Goal: Find specific page/section: Find specific page/section

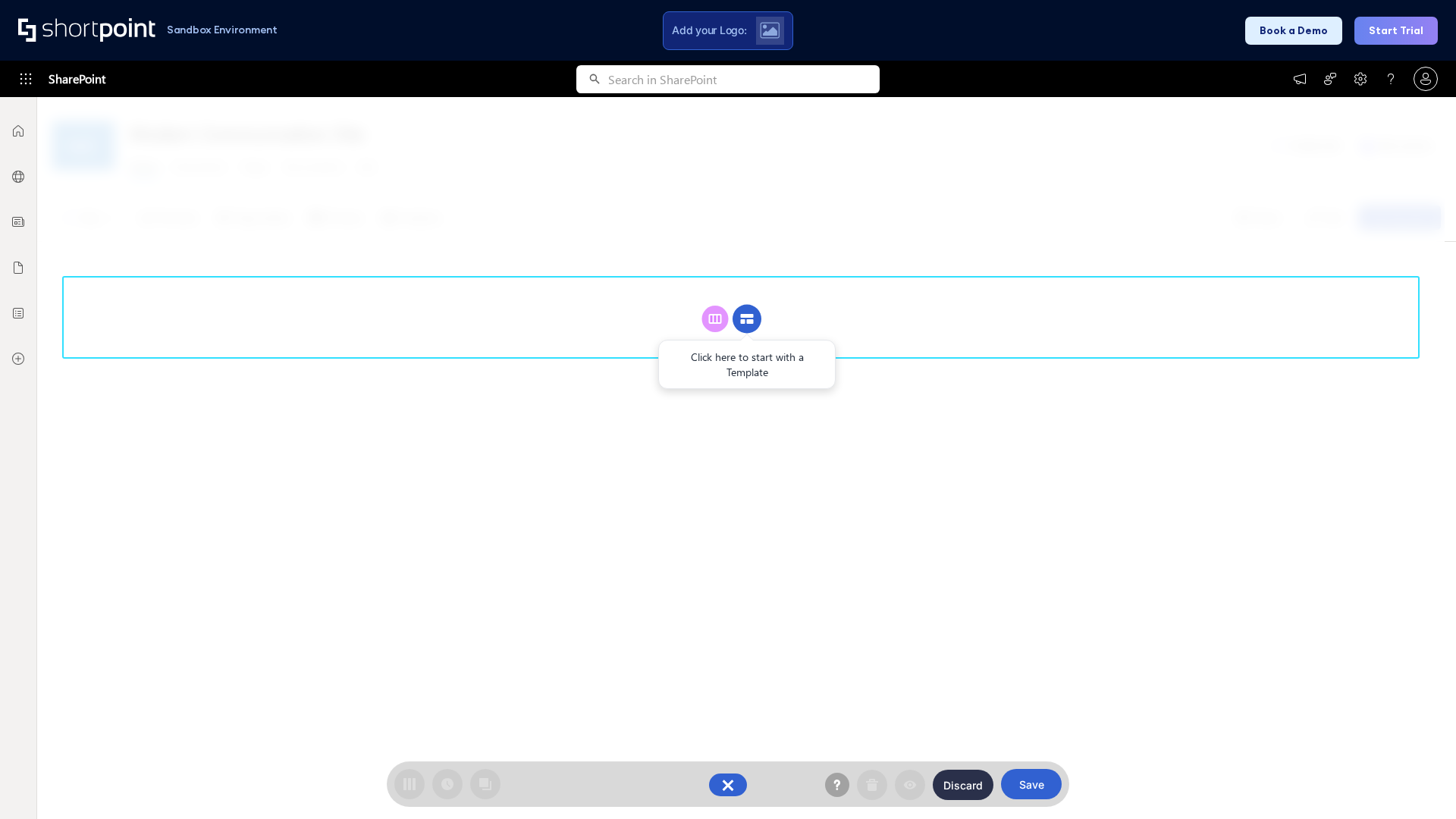
click at [748, 318] on circle at bounding box center [748, 319] width 29 height 29
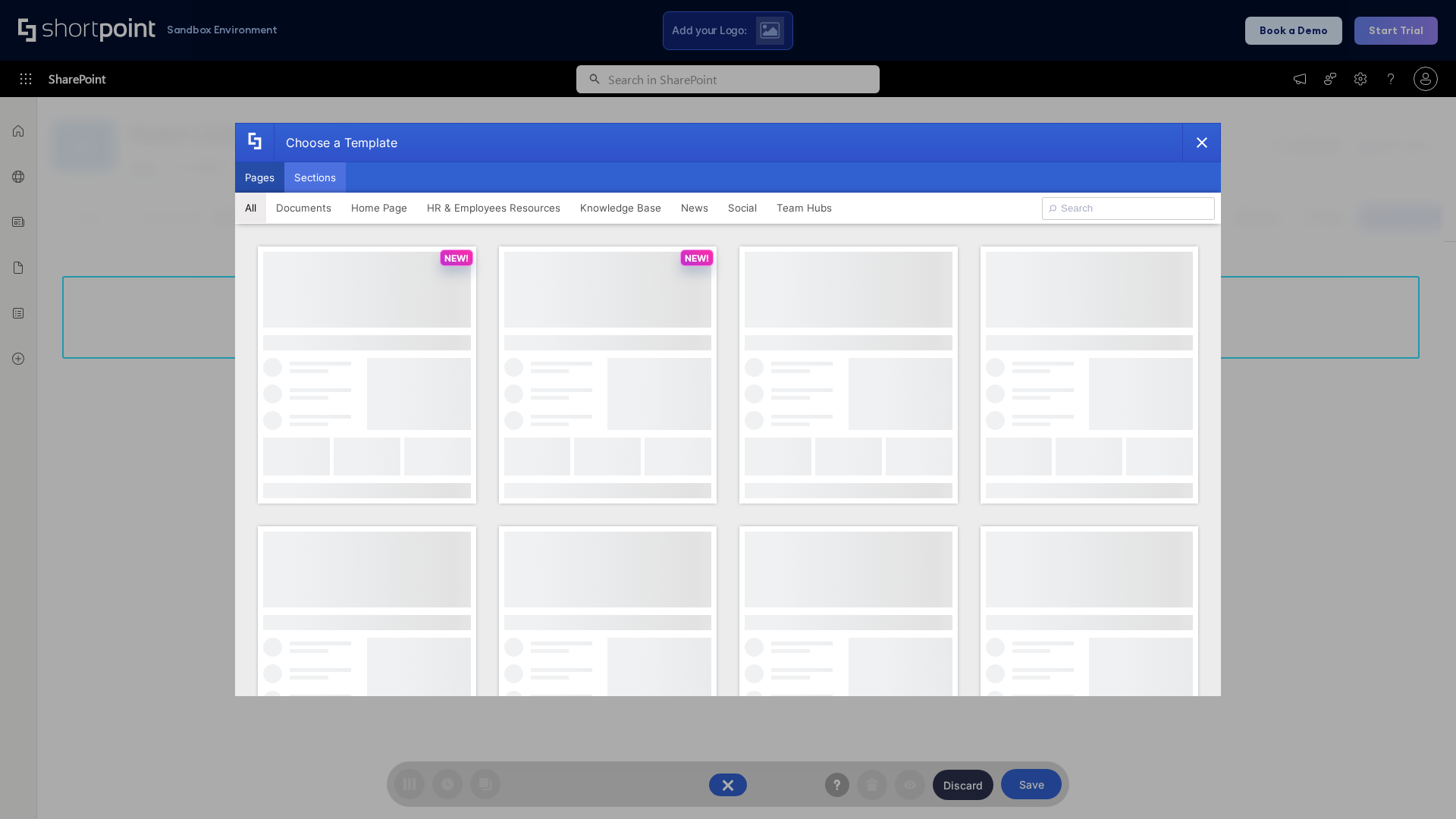
click at [315, 177] on button "Sections" at bounding box center [315, 177] width 61 height 31
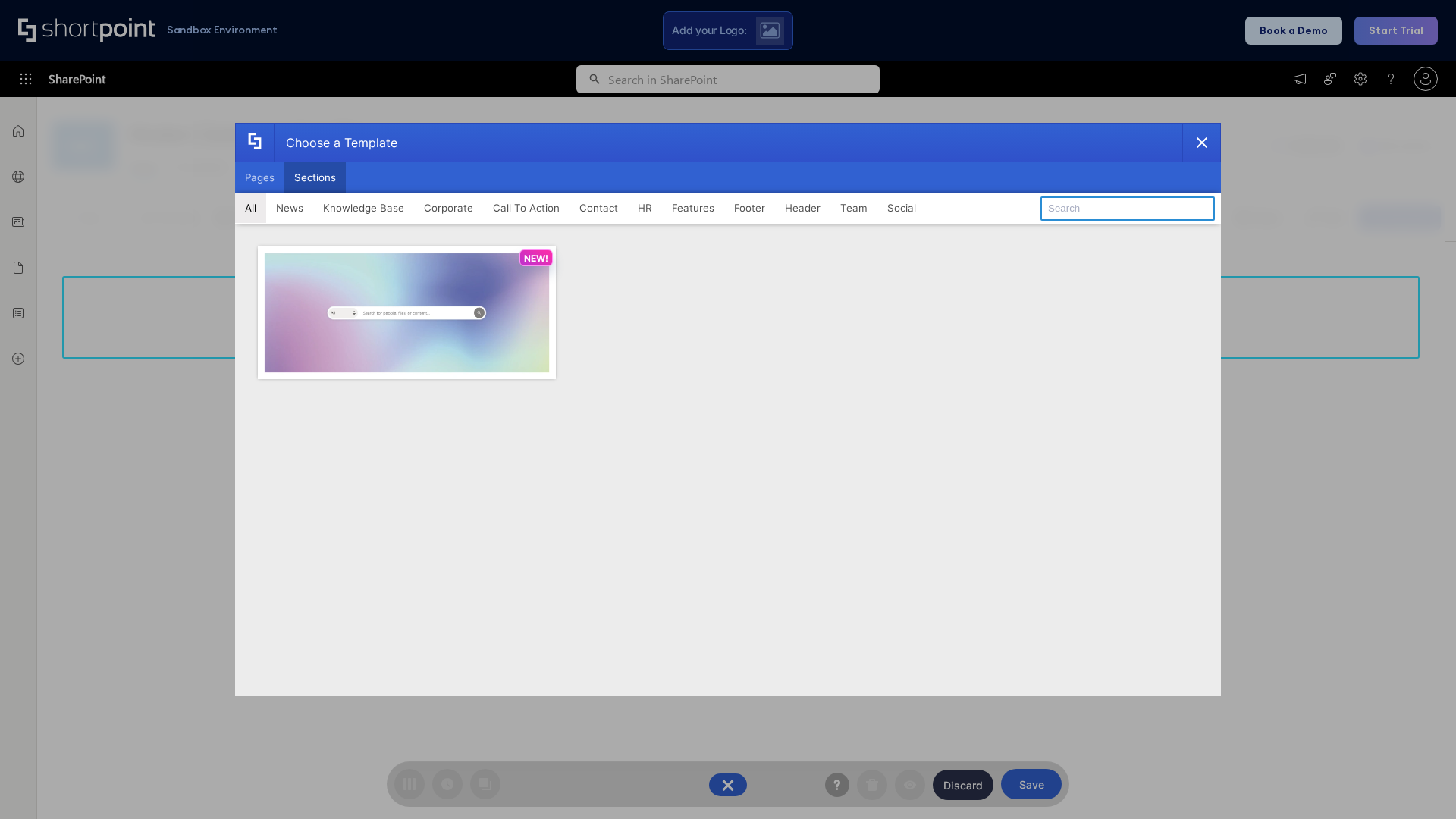
type input "Team Dashboard 1"
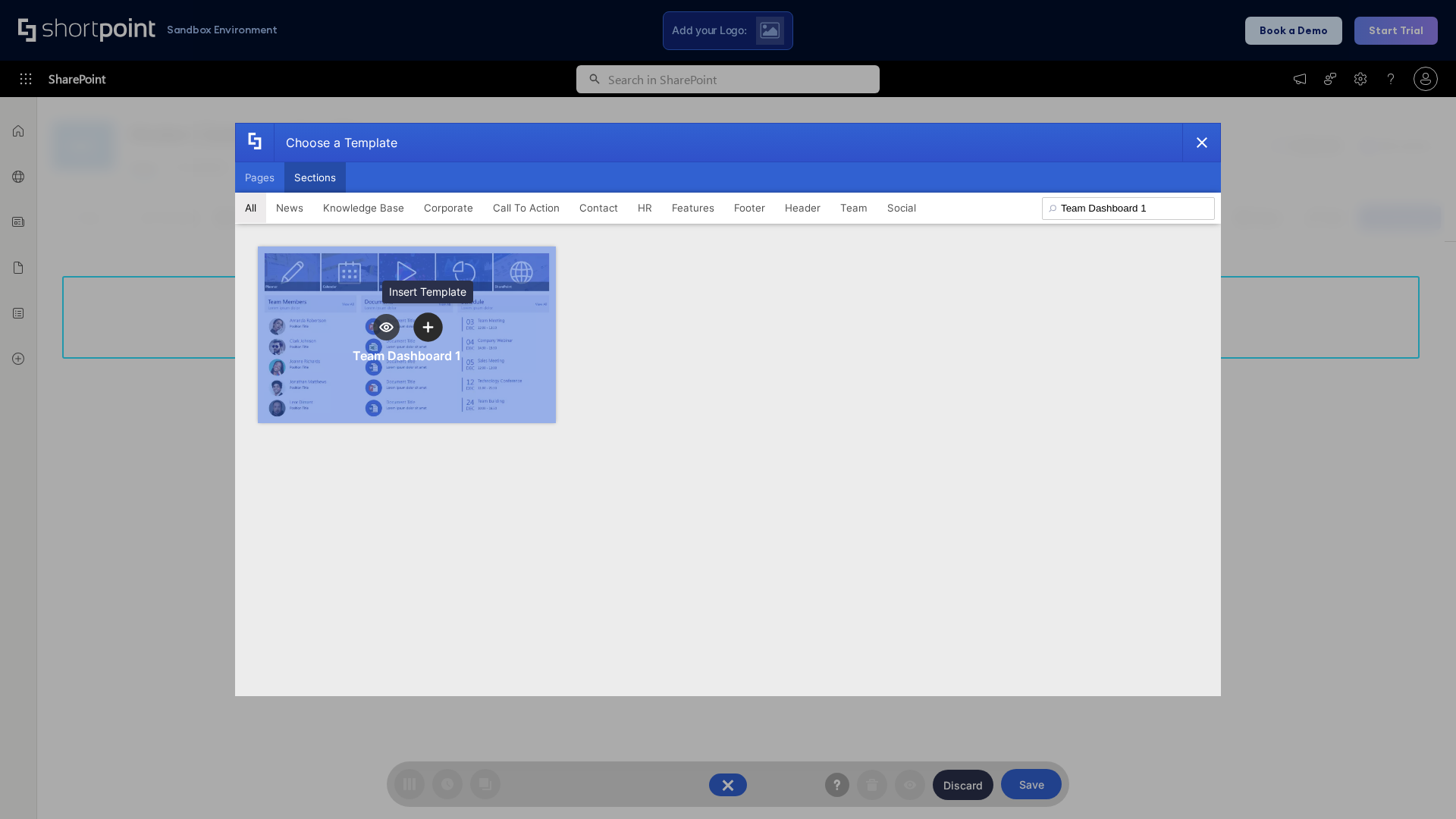
click at [428, 327] on icon "template selector" at bounding box center [428, 327] width 11 height 11
